Goal: Complete application form: Complete application form

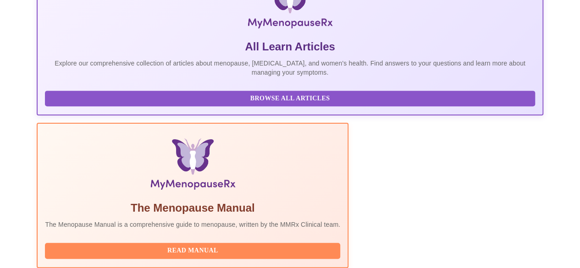
scroll to position [245, 0]
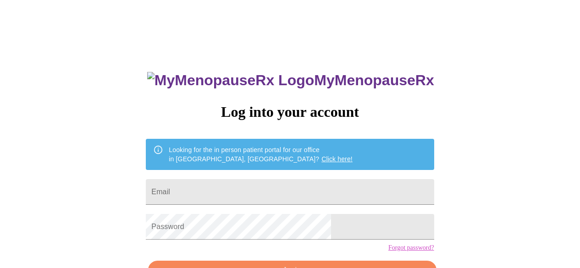
scroll to position [58, 0]
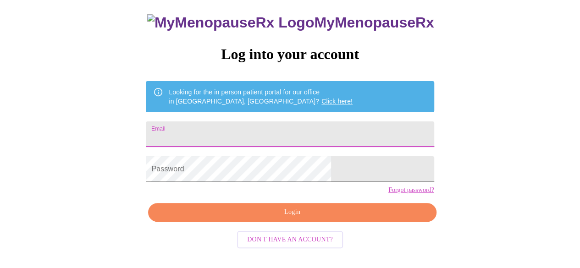
click at [271, 132] on input "Email" at bounding box center [290, 134] width 288 height 26
click at [263, 127] on input "Email" at bounding box center [290, 134] width 288 height 26
type input "bpweston@gmail.com"
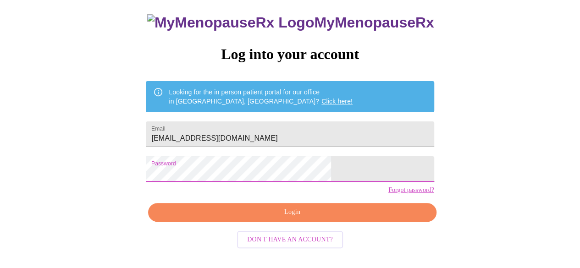
click at [292, 218] on span "Login" at bounding box center [292, 212] width 267 height 11
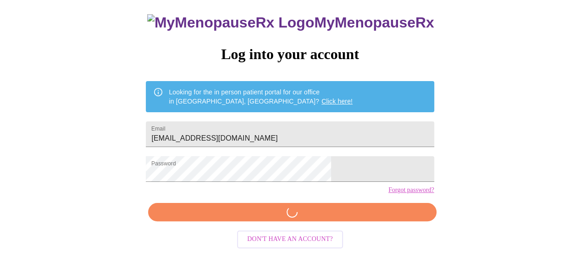
scroll to position [57, 0]
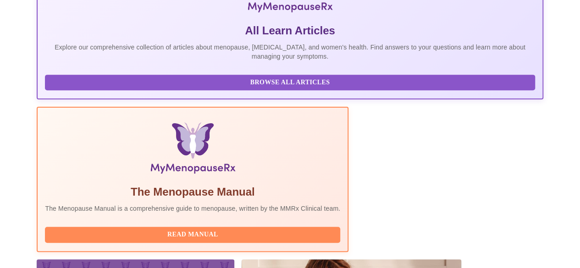
scroll to position [245, 0]
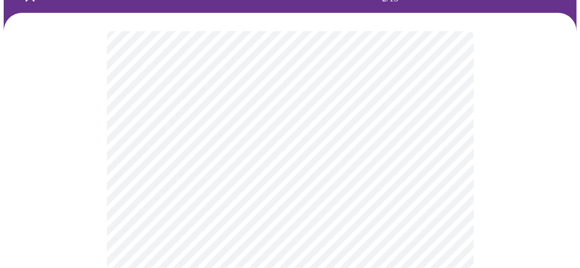
scroll to position [92, 0]
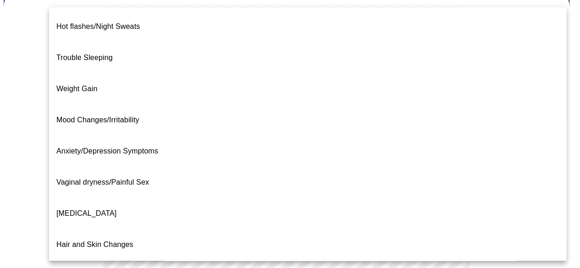
click at [407, 113] on body "MyMenopauseRx Appointments Messaging Labs Uploads Medications Community Refer a…" at bounding box center [290, 193] width 573 height 563
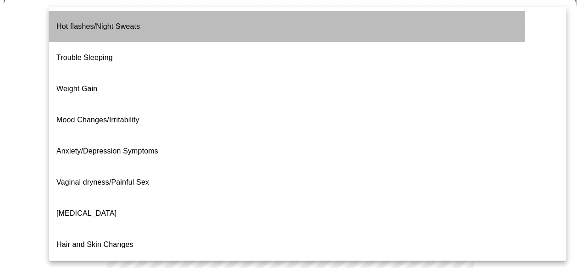
click at [71, 25] on span "Hot flashes/Night Sweats" at bounding box center [97, 27] width 83 height 26
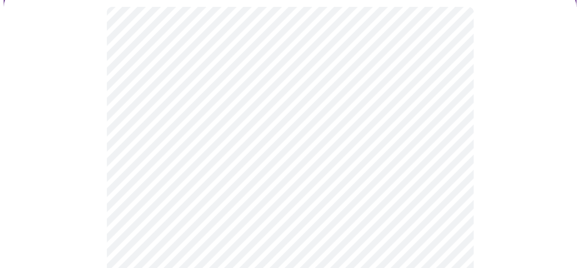
click at [105, 177] on div at bounding box center [290, 229] width 573 height 481
click at [175, 55] on body "MyMenopauseRx Appointments Messaging Labs Uploads Medications Community Refer a…" at bounding box center [293, 53] width 579 height 558
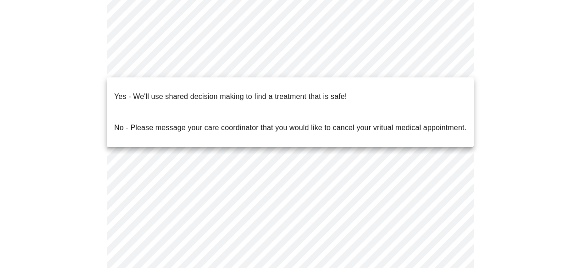
click at [177, 91] on p "Yes - We'll use shared decision making to find a treatment that is safe!" at bounding box center [230, 96] width 232 height 11
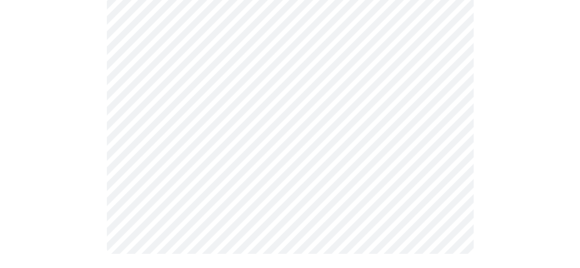
scroll to position [0, 0]
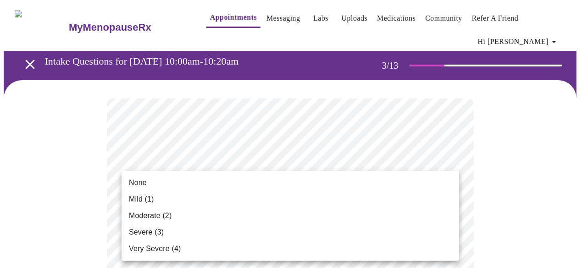
click at [490, 180] on div at bounding box center [293, 134] width 587 height 268
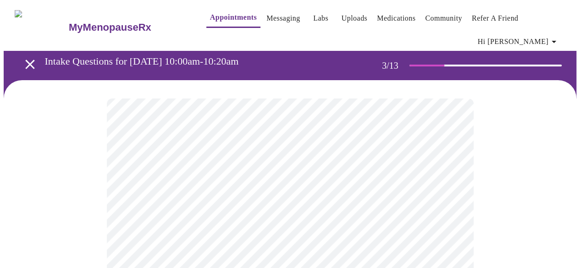
scroll to position [92, 0]
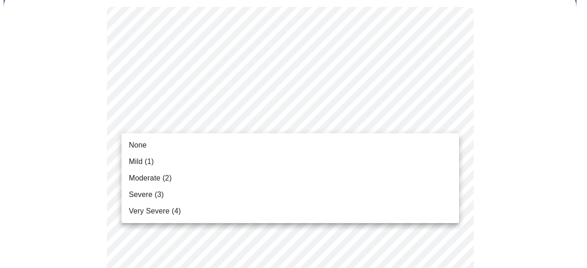
click at [215, 177] on li "Moderate (2)" at bounding box center [289, 178] width 337 height 17
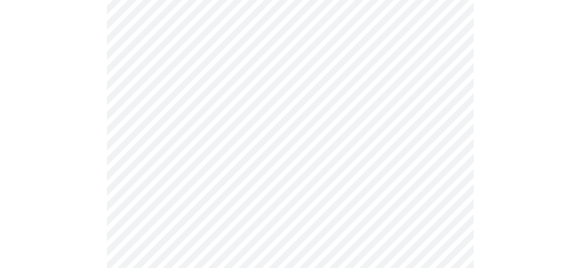
scroll to position [138, 0]
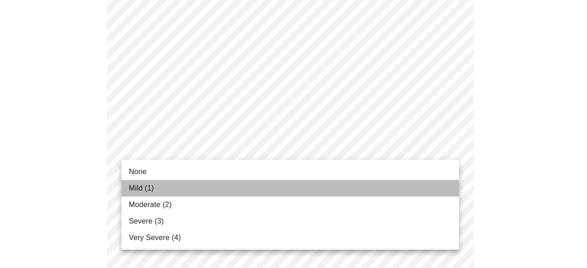
click at [209, 188] on li "Mild (1)" at bounding box center [289, 188] width 337 height 17
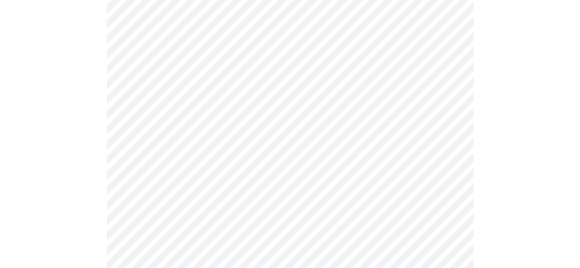
scroll to position [229, 0]
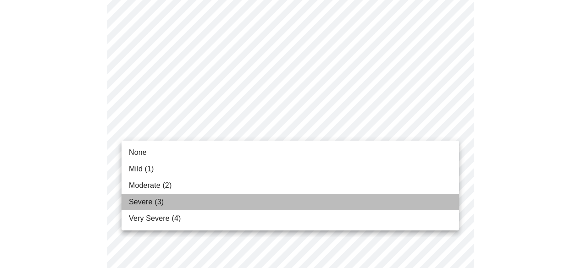
click at [205, 194] on li "Severe (3)" at bounding box center [289, 202] width 337 height 17
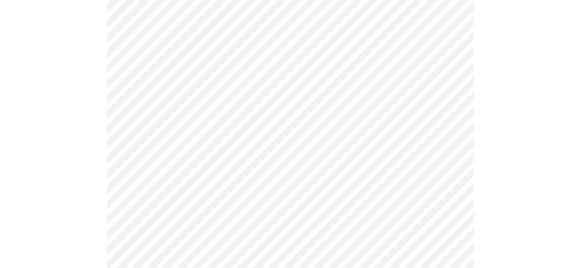
scroll to position [275, 0]
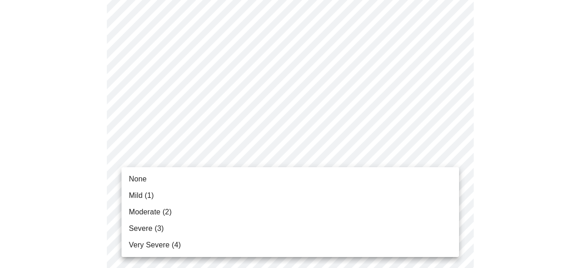
click at [155, 182] on li "None" at bounding box center [289, 179] width 337 height 17
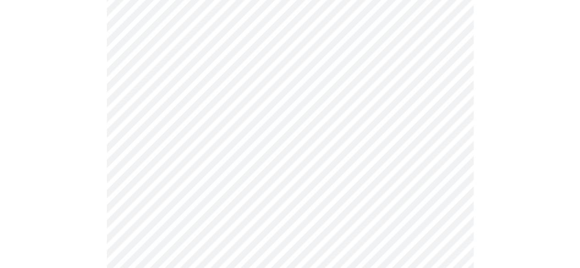
scroll to position [367, 0]
click at [168, 121] on body "MyMenopauseRx Appointments Messaging Labs Uploads Medications Community Refer a…" at bounding box center [293, 227] width 579 height 1181
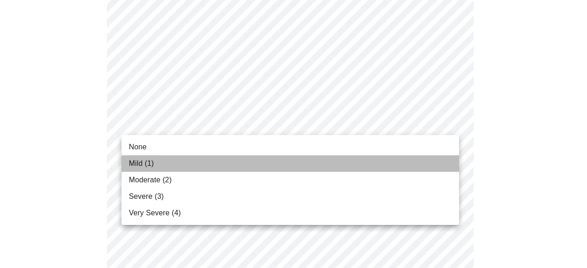
click at [156, 162] on li "Mild (1)" at bounding box center [289, 163] width 337 height 17
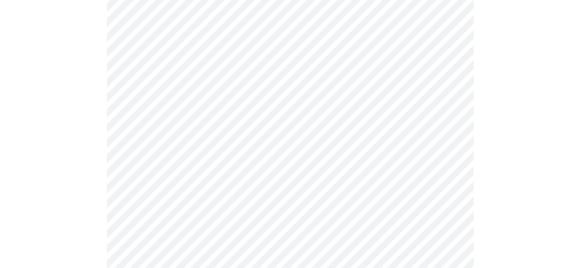
scroll to position [413, 0]
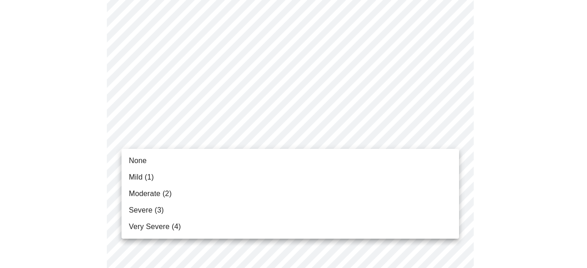
click at [160, 127] on body "MyMenopauseRx Appointments Messaging Labs Uploads Medications Community Refer a…" at bounding box center [293, 175] width 579 height 1168
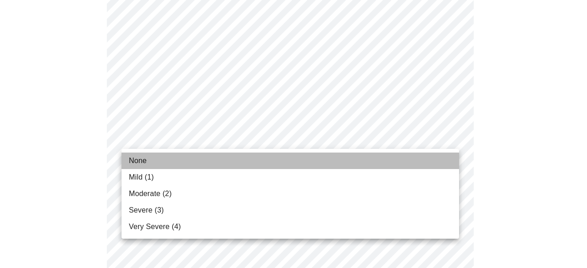
click at [151, 158] on li "None" at bounding box center [289, 161] width 337 height 17
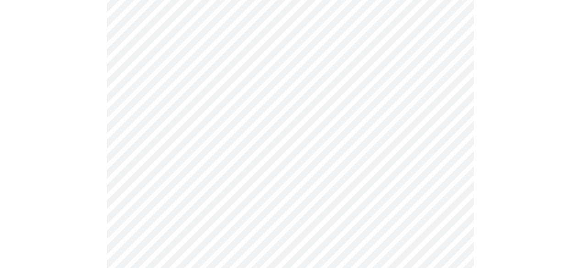
scroll to position [458, 0]
click at [173, 159] on body "MyMenopauseRx Appointments Messaging Labs Uploads Medications Community Refer a…" at bounding box center [290, 122] width 573 height 1155
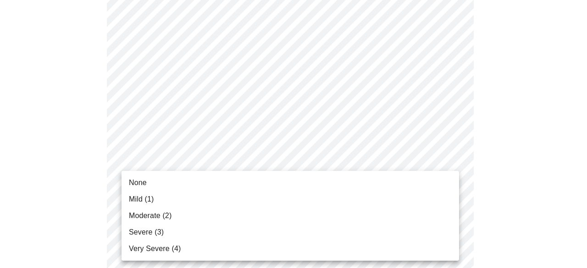
click at [150, 212] on span "Moderate (2)" at bounding box center [150, 215] width 43 height 11
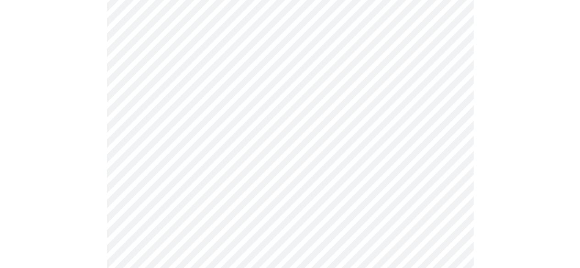
click at [99, 202] on div at bounding box center [290, 155] width 573 height 1066
click at [175, 141] on body "MyMenopauseRx Appointments Messaging Labs Uploads Medications Community Refer a…" at bounding box center [293, 25] width 579 height 1142
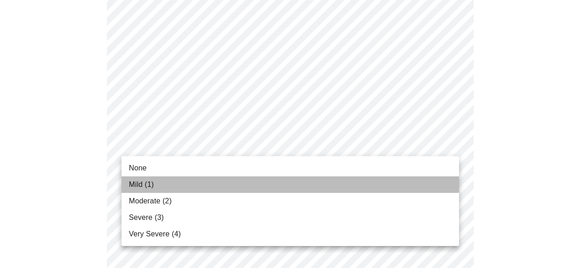
click at [144, 185] on span "Mild (1)" at bounding box center [141, 184] width 25 height 11
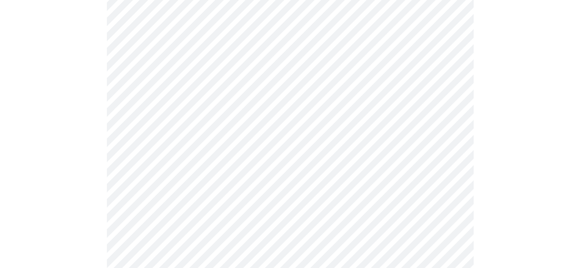
click at [93, 187] on div at bounding box center [290, 56] width 573 height 1053
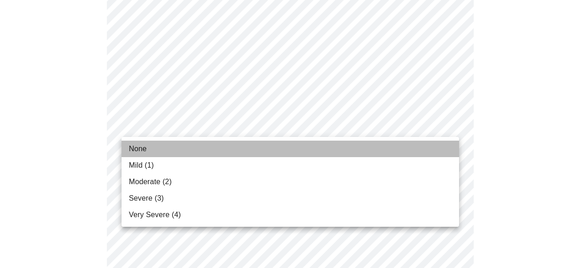
click at [142, 149] on span "None" at bounding box center [138, 148] width 18 height 11
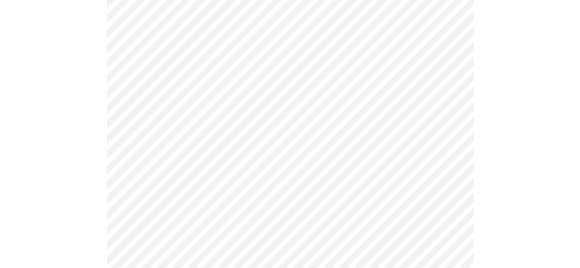
scroll to position [733, 0]
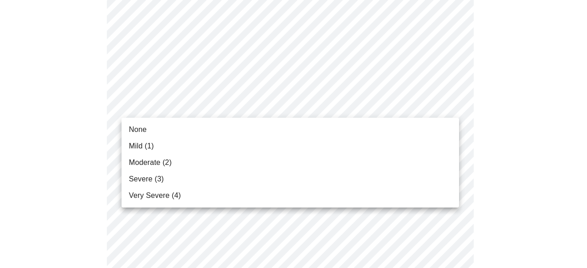
click at [143, 132] on span "None" at bounding box center [138, 129] width 18 height 11
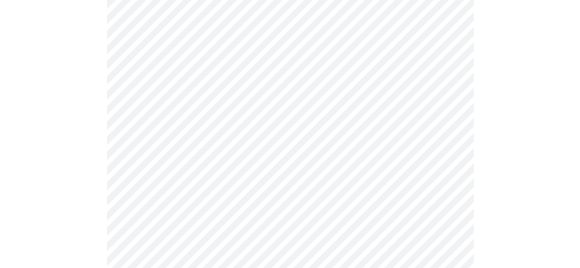
scroll to position [779, 0]
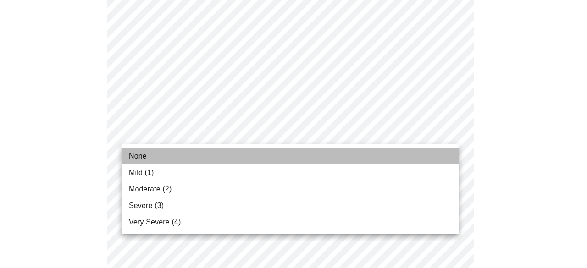
click at [145, 154] on span "None" at bounding box center [138, 156] width 18 height 11
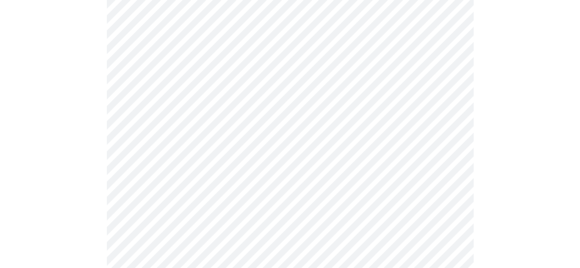
scroll to position [822, 0]
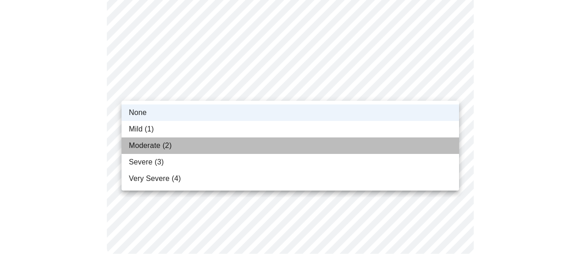
click at [199, 139] on li "Moderate (2)" at bounding box center [289, 146] width 337 height 17
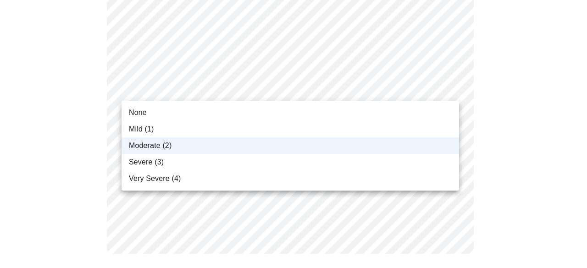
click at [201, 110] on li "None" at bounding box center [289, 113] width 337 height 17
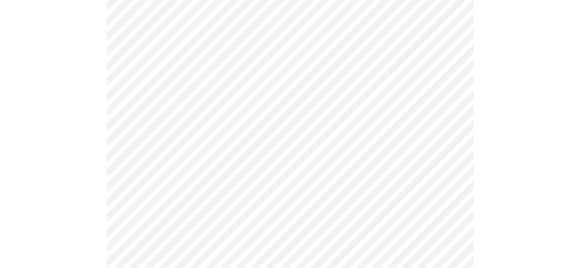
scroll to position [367, 0]
click at [165, 168] on body "MyMenopauseRx Appointments Messaging Labs Uploads Medications Community Refer a…" at bounding box center [290, 77] width 573 height 880
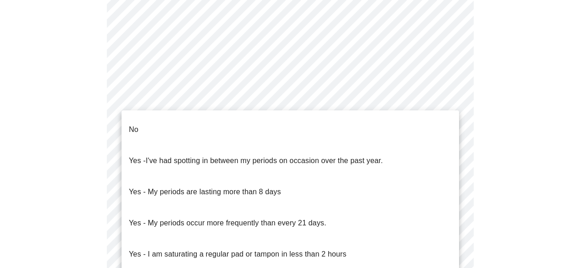
click at [339, 121] on li "No" at bounding box center [289, 129] width 337 height 31
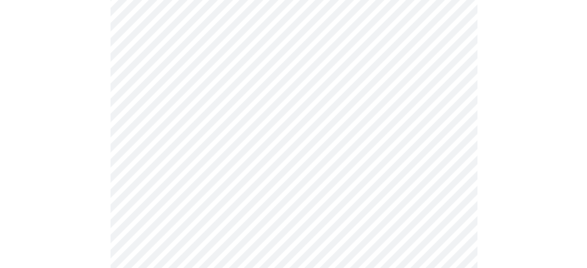
scroll to position [458, 0]
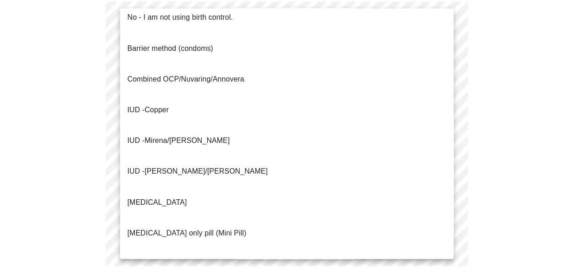
scroll to position [16, 0]
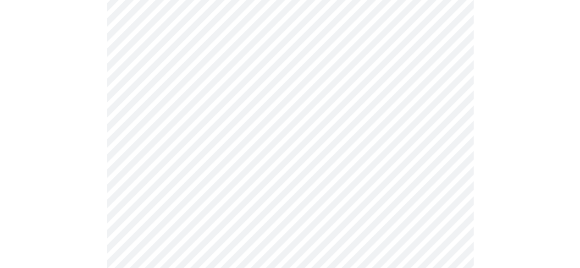
click at [91, 187] on div at bounding box center [290, 18] width 573 height 792
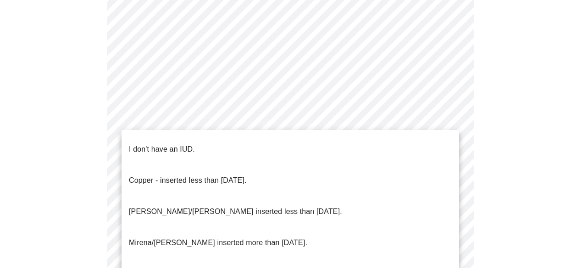
click at [156, 144] on p "I don't have an IUD." at bounding box center [162, 149] width 66 height 11
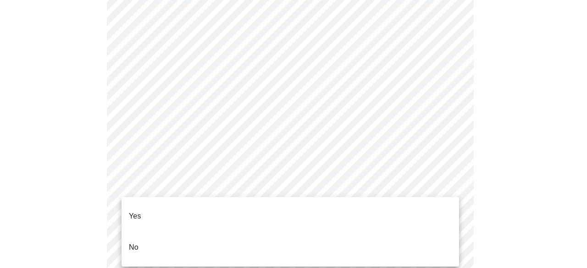
click at [152, 215] on li "Yes" at bounding box center [289, 216] width 337 height 31
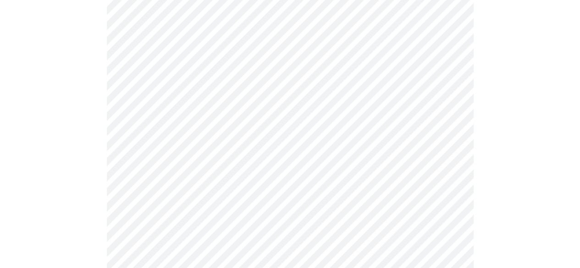
scroll to position [92, 0]
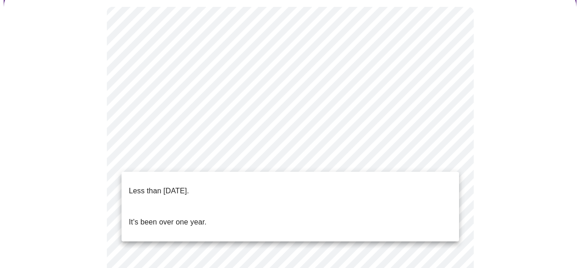
click at [186, 186] on p "Less than one year ago." at bounding box center [159, 191] width 60 height 11
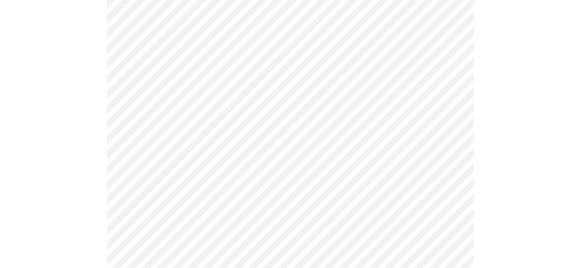
scroll to position [183, 0]
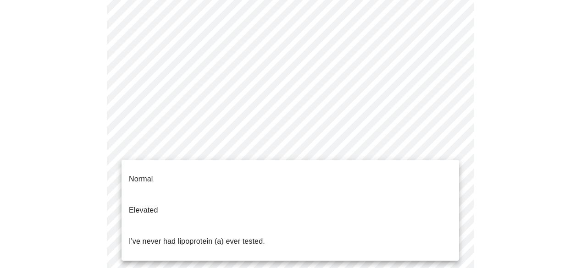
click at [167, 143] on body "MyMenopauseRx Appointments Messaging Labs Uploads Medications Community Refer a…" at bounding box center [293, 195] width 579 height 750
click at [64, 138] on div at bounding box center [293, 134] width 587 height 268
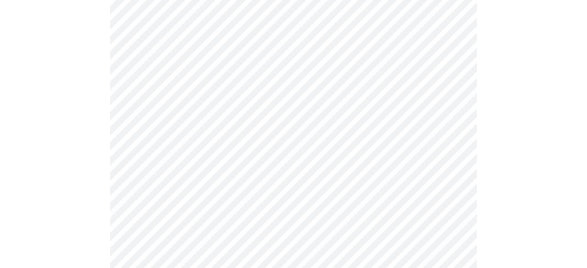
click at [208, 145] on body "MyMenopauseRx Appointments Messaging Labs Uploads Medications Community Refer a…" at bounding box center [293, 195] width 579 height 750
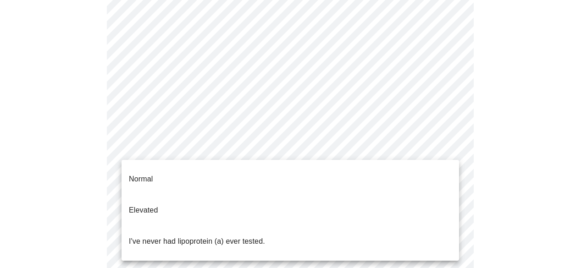
click at [143, 205] on p "Elevated" at bounding box center [143, 210] width 29 height 11
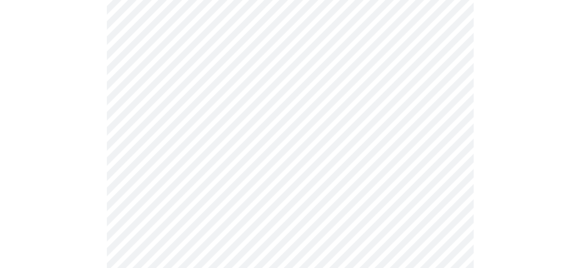
click at [73, 187] on div at bounding box center [290, 231] width 573 height 668
click at [75, 203] on div at bounding box center [290, 119] width 573 height 628
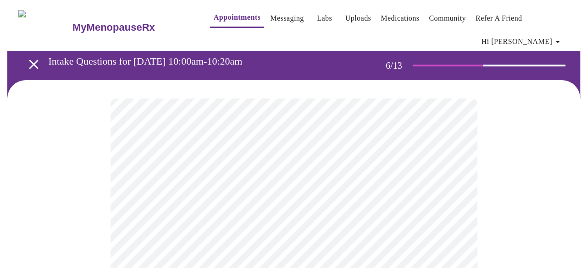
scroll to position [46, 0]
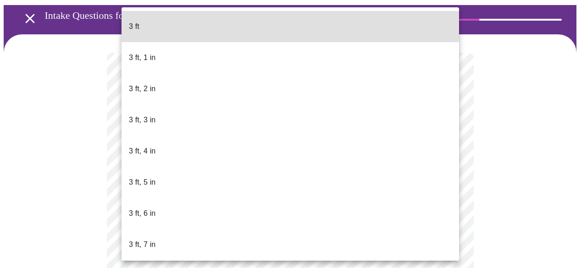
click at [191, 227] on body "MyMenopauseRx Appointments Messaging Labs Uploads Medications Community Refer a…" at bounding box center [293, 209] width 579 height 502
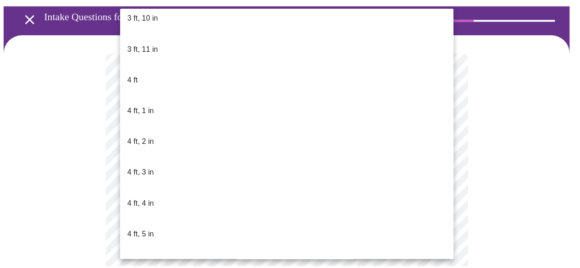
scroll to position [596, 0]
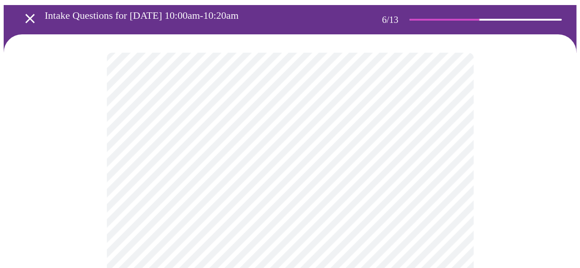
click at [105, 214] on div at bounding box center [290, 244] width 573 height 420
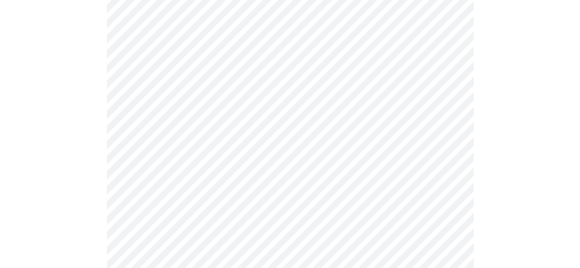
scroll to position [183, 0]
click at [529, 156] on div at bounding box center [290, 107] width 573 height 420
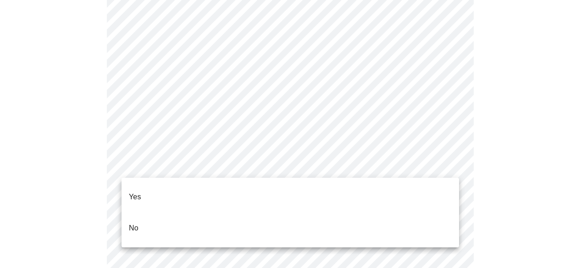
click at [136, 223] on p "No" at bounding box center [134, 228] width 10 height 11
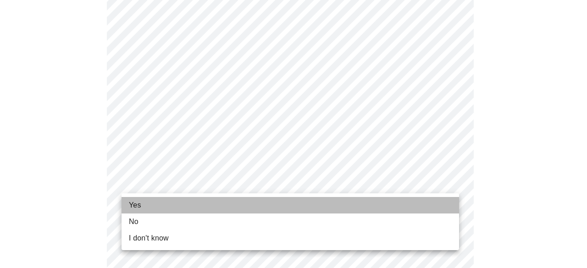
click at [136, 204] on span "Yes" at bounding box center [135, 205] width 12 height 11
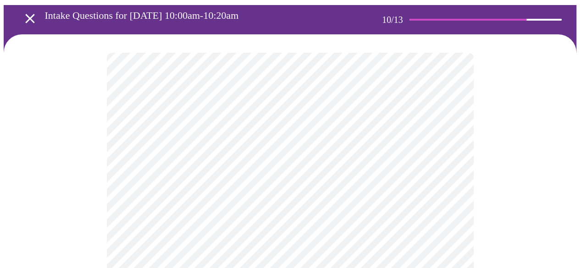
scroll to position [92, 0]
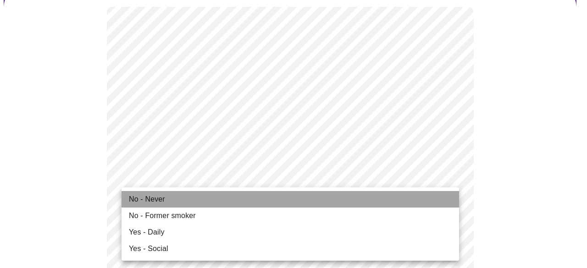
click at [186, 198] on li "No - Never" at bounding box center [289, 199] width 337 height 17
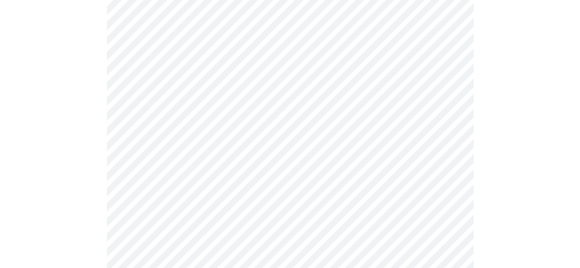
scroll to position [825, 0]
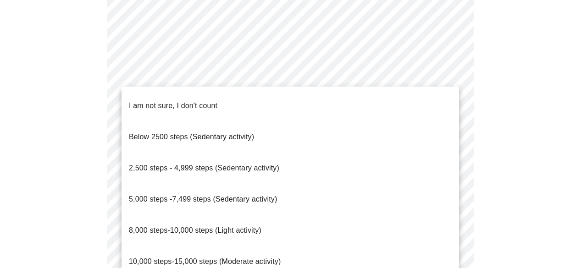
drag, startPoint x: 247, startPoint y: 219, endPoint x: 248, endPoint y: 198, distance: 21.1
click at [248, 198] on ul "I am not sure, I don't count Below 2500 steps (Sedentary activity) 2,500 steps …" at bounding box center [289, 200] width 337 height 226
click at [246, 226] on span "8,000 steps-10,000 steps (Light activity)" at bounding box center [195, 230] width 132 height 8
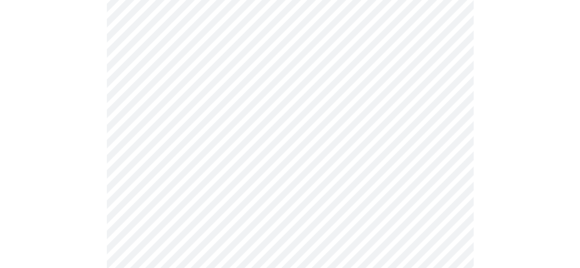
scroll to position [917, 0]
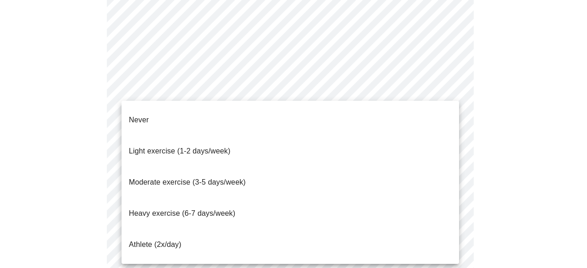
click at [206, 178] on span "Moderate exercise (3-5 days/week)" at bounding box center [187, 182] width 117 height 8
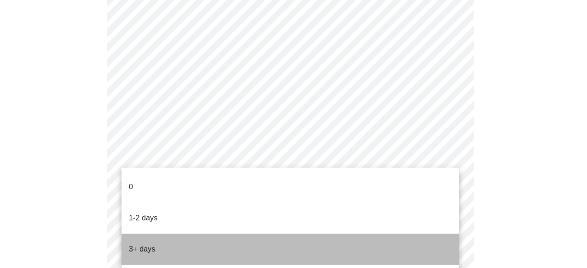
click at [155, 234] on li "3+ days" at bounding box center [289, 249] width 337 height 31
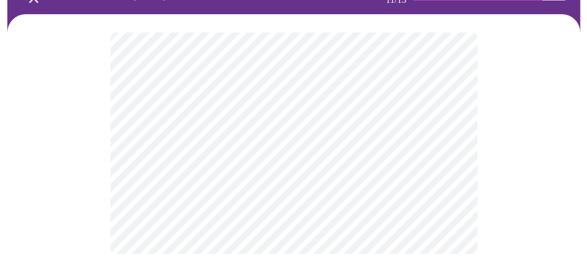
scroll to position [0, 0]
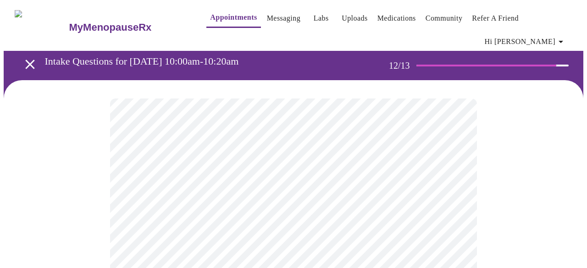
click at [246, 206] on body "MyMenopauseRx Appointments Messaging Labs Uploads Medications Community Refer a…" at bounding box center [293, 162] width 579 height 317
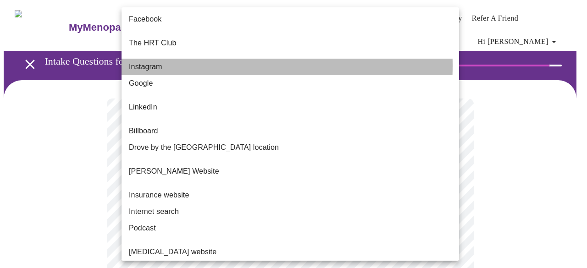
click at [154, 61] on span "Instagram" at bounding box center [145, 66] width 33 height 11
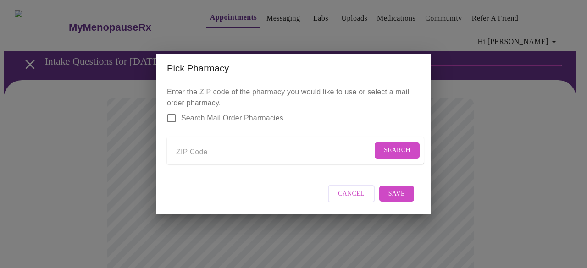
click at [195, 150] on input "Send a message to your care team" at bounding box center [274, 152] width 196 height 15
type input "77584"
click at [284, 149] on input "Send a message to your care team" at bounding box center [274, 152] width 196 height 15
type input "77584"
click at [389, 148] on span "Search" at bounding box center [397, 150] width 27 height 11
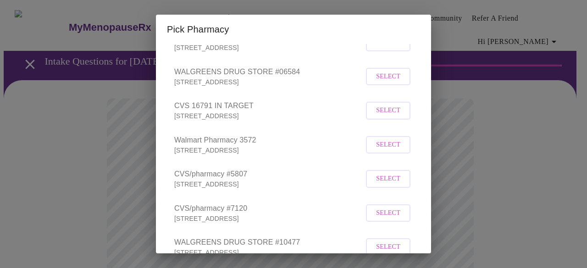
scroll to position [183, 0]
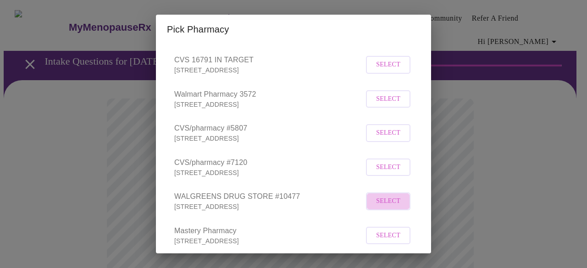
click at [380, 207] on span "Select" at bounding box center [388, 201] width 24 height 11
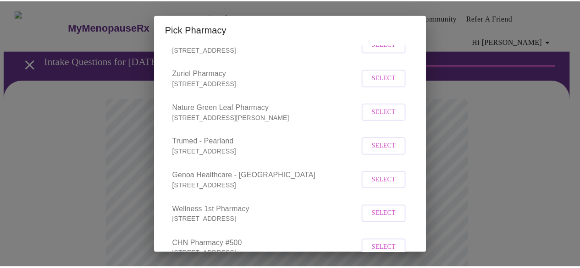
scroll to position [1103, 0]
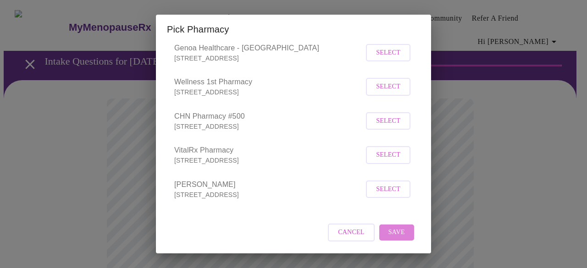
click at [388, 233] on span "Save" at bounding box center [396, 232] width 17 height 11
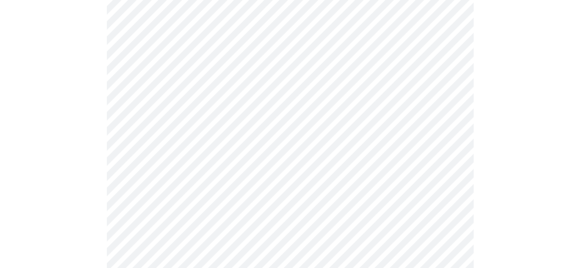
scroll to position [413, 0]
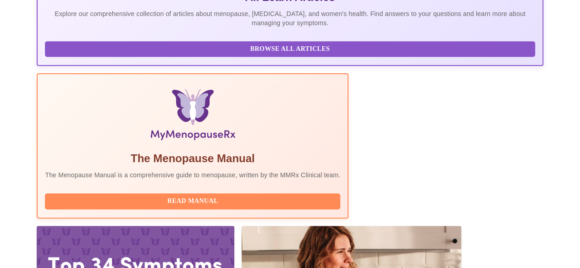
scroll to position [245, 0]
